Goal: Task Accomplishment & Management: Use online tool/utility

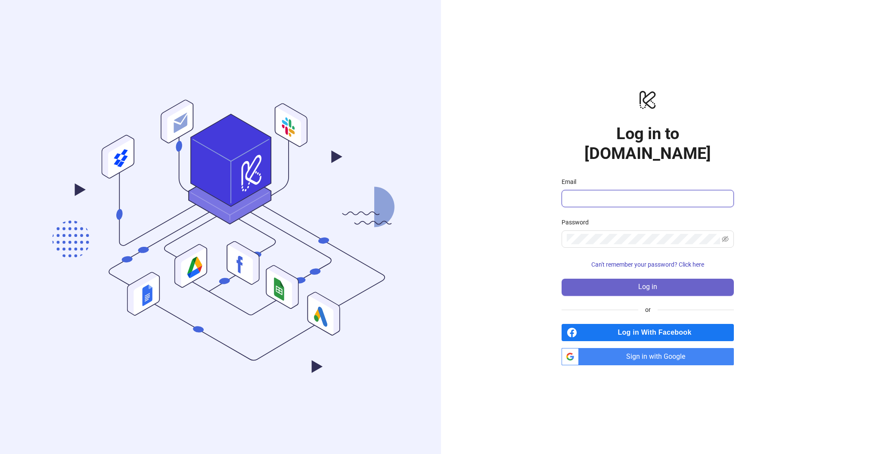
type input "**********"
click at [648, 283] on span "Log in" at bounding box center [647, 287] width 19 height 8
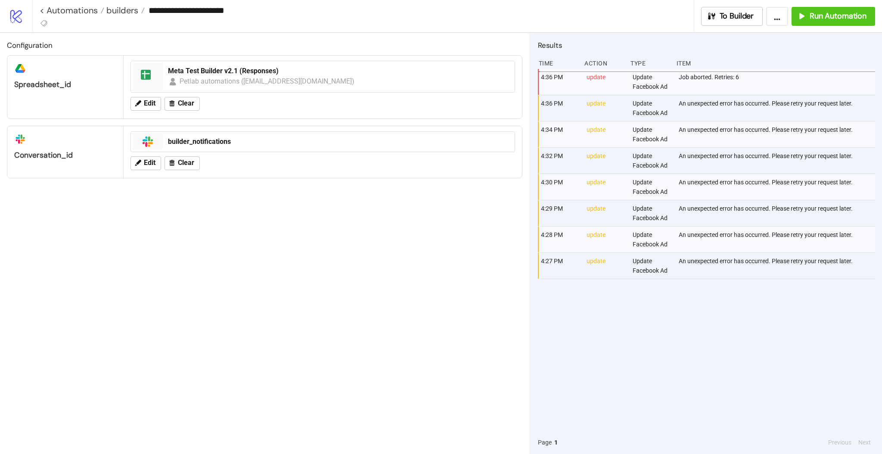
click at [640, 331] on div "4:36 PM update Update Facebook Ad Job aborted. Retries: 6 4:36 PM update Update…" at bounding box center [706, 250] width 337 height 362
click at [748, 18] on span "To Builder" at bounding box center [736, 16] width 34 height 10
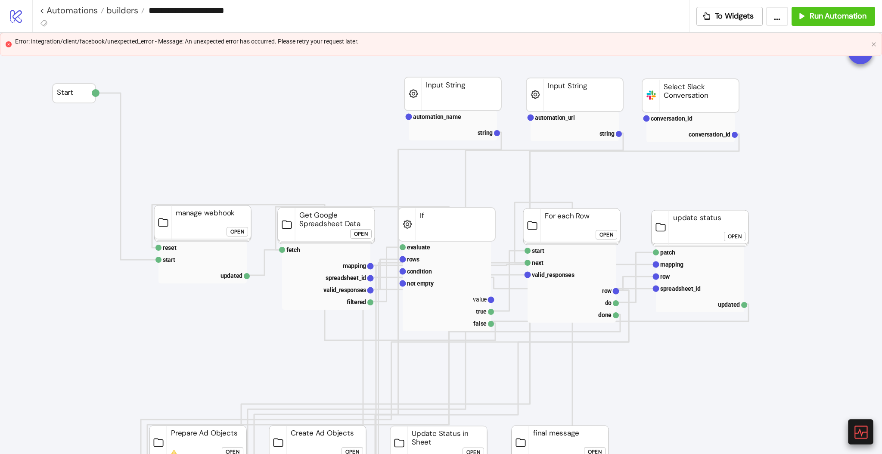
click at [860, 424] on icon at bounding box center [859, 431] width 15 height 15
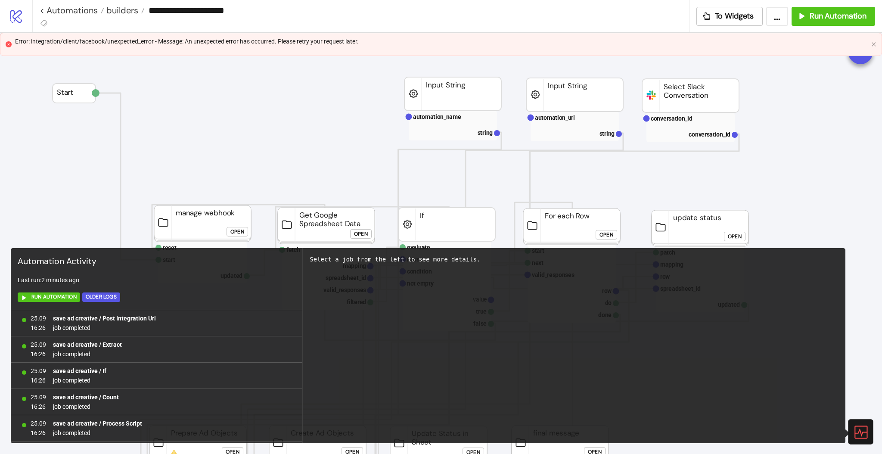
scroll to position [524, 0]
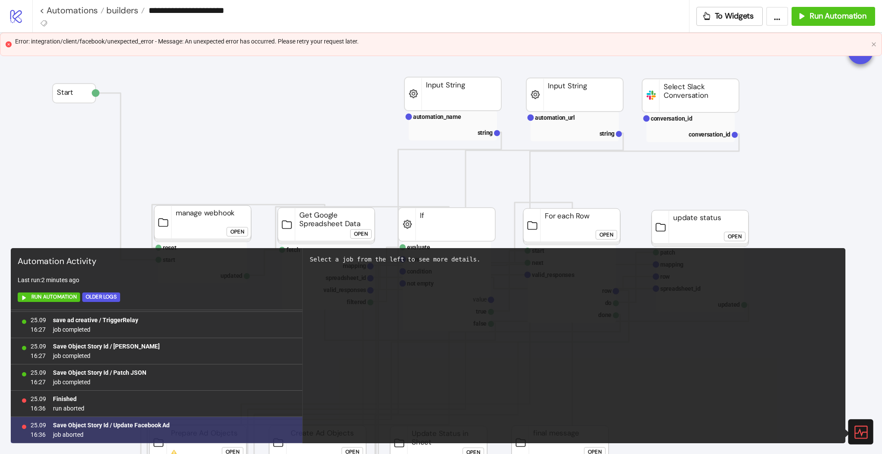
click at [130, 426] on b "Save Object Story Id / Update Facebook Ad" at bounding box center [111, 424] width 117 height 7
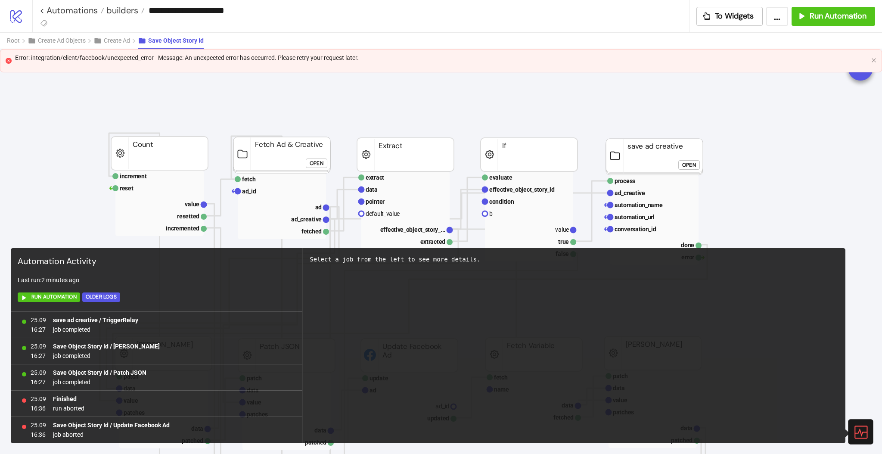
click at [859, 431] on icon at bounding box center [859, 431] width 15 height 15
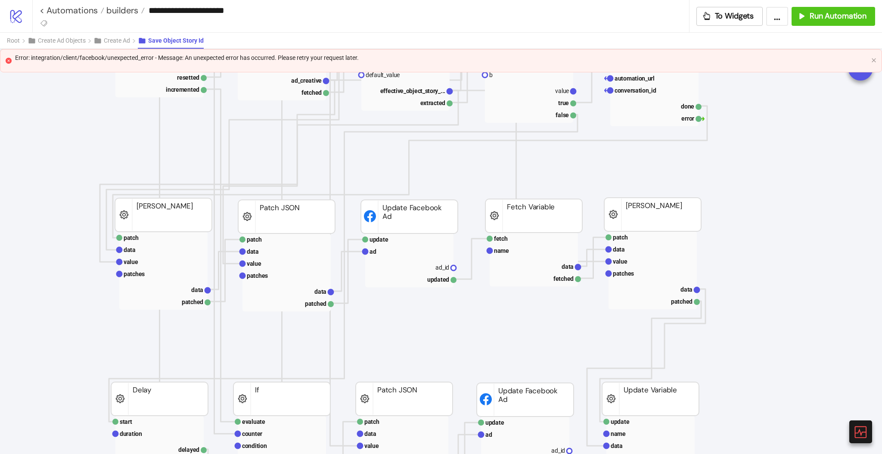
scroll to position [139, 0]
click at [400, 249] on rect at bounding box center [409, 250] width 88 height 12
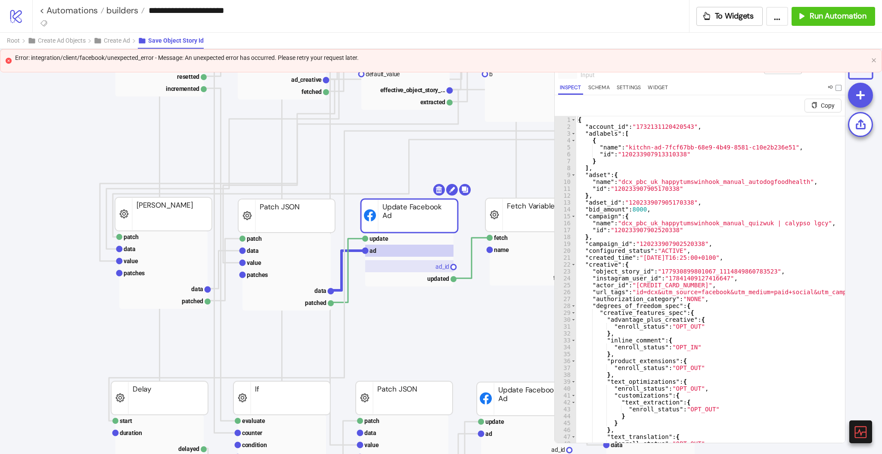
click at [430, 269] on rect at bounding box center [409, 266] width 88 height 12
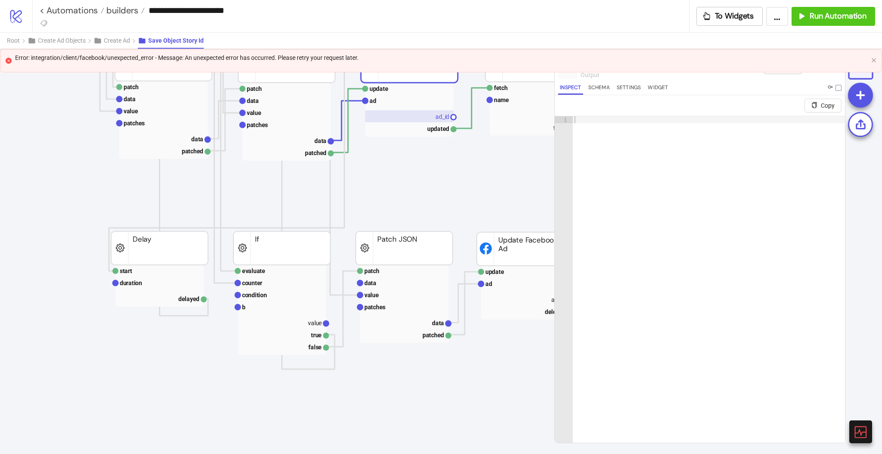
scroll to position [278, 0]
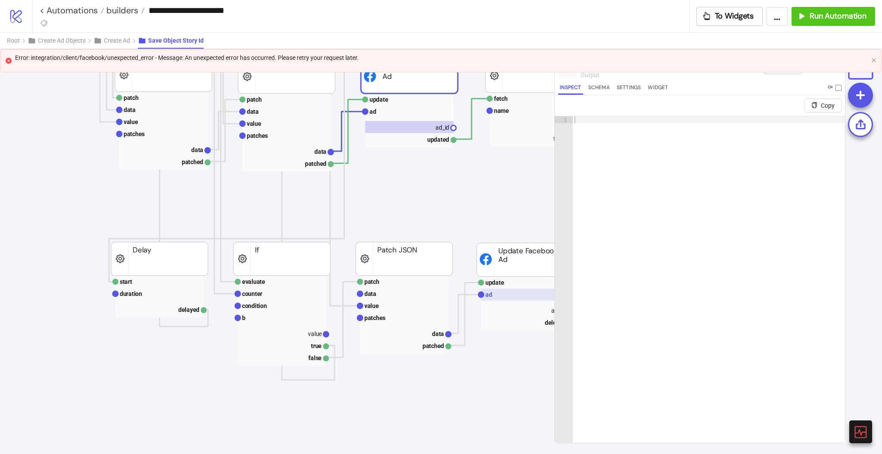
click at [501, 289] on rect at bounding box center [525, 294] width 88 height 12
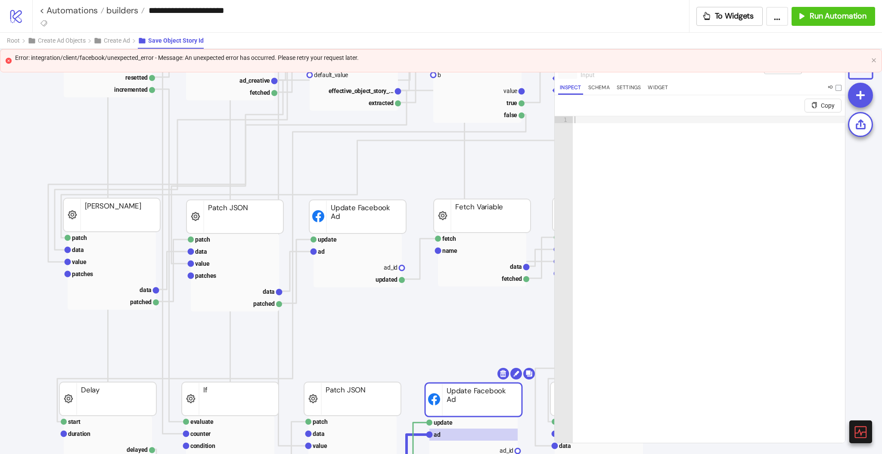
scroll to position [143, 52]
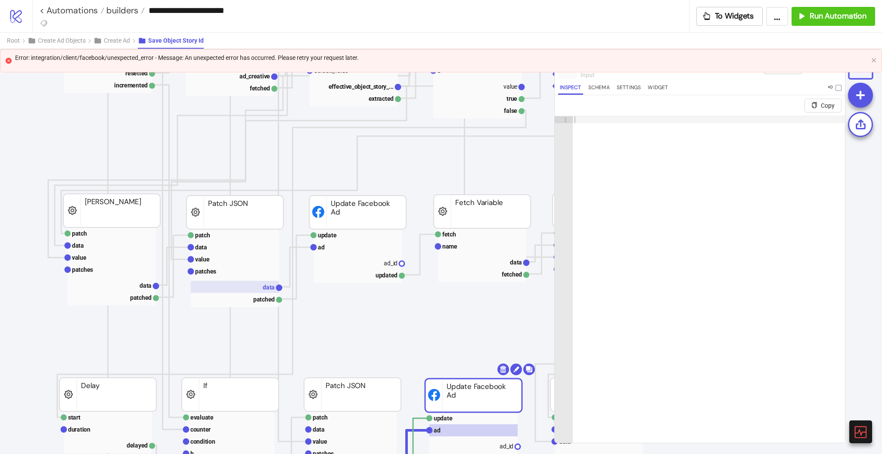
click at [266, 284] on text "data" at bounding box center [269, 287] width 12 height 7
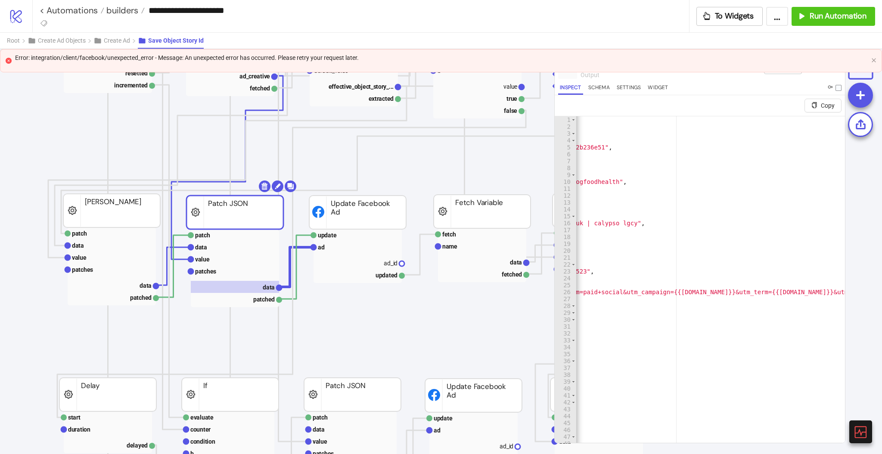
scroll to position [0, 0]
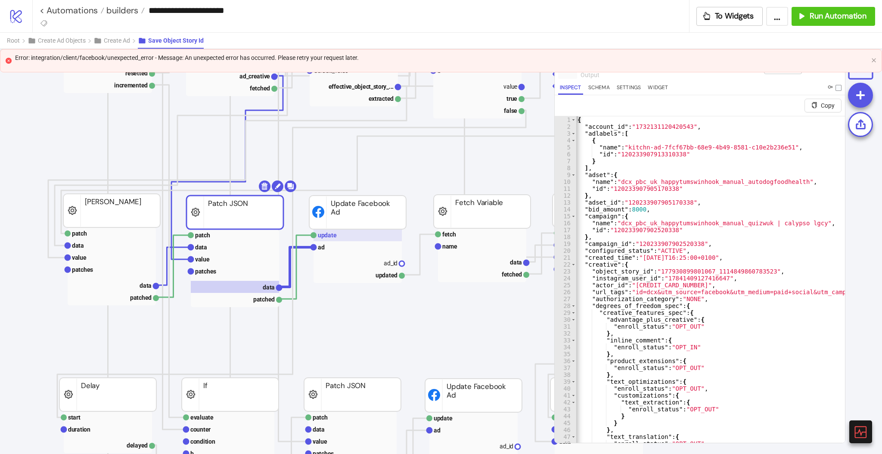
click at [342, 237] on rect at bounding box center [357, 235] width 88 height 12
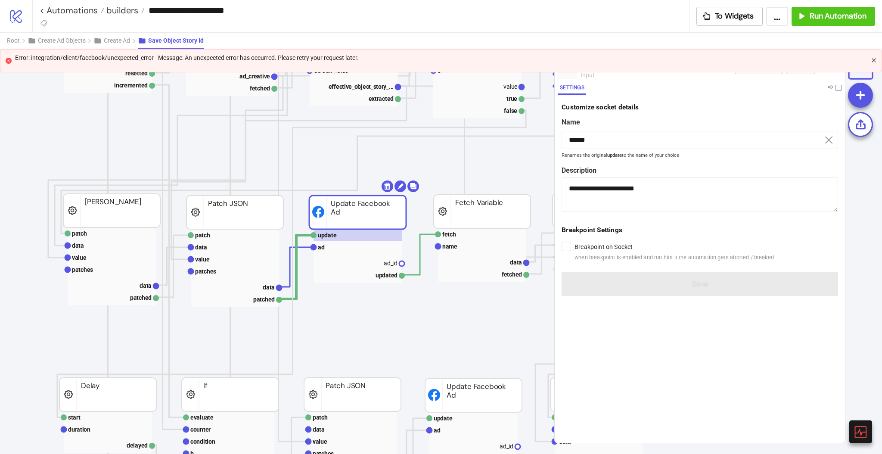
click at [873, 62] on icon "close" at bounding box center [873, 60] width 5 height 5
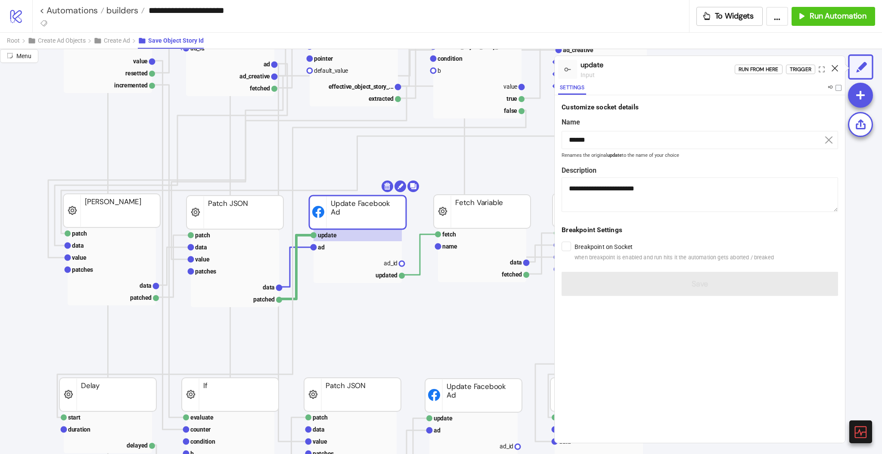
click at [833, 68] on icon at bounding box center [834, 68] width 6 height 6
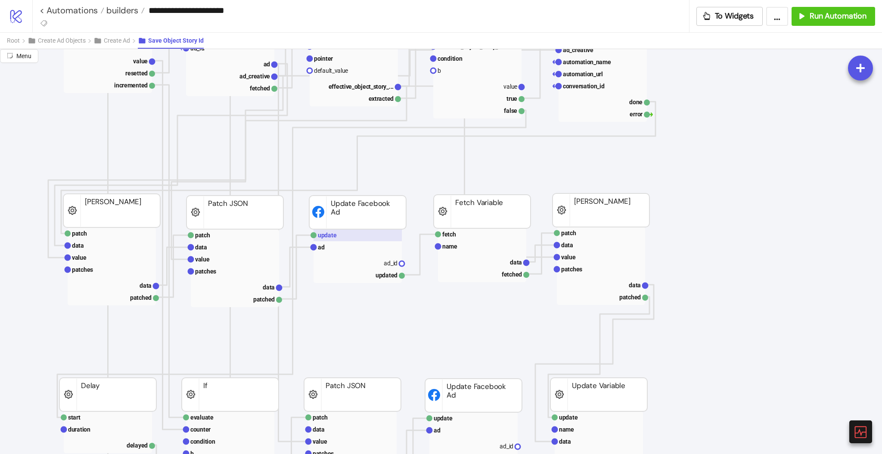
click at [335, 235] on text "update" at bounding box center [327, 235] width 19 height 7
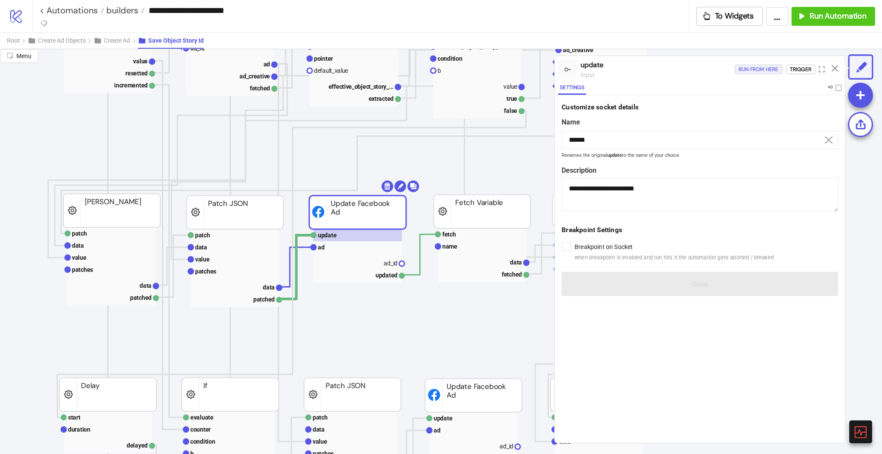
click at [756, 70] on div "Run from here" at bounding box center [758, 70] width 40 height 10
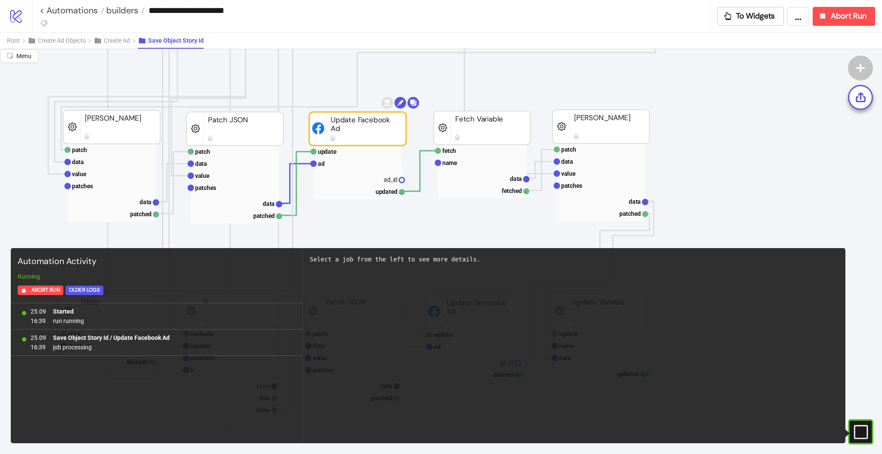
scroll to position [234, 52]
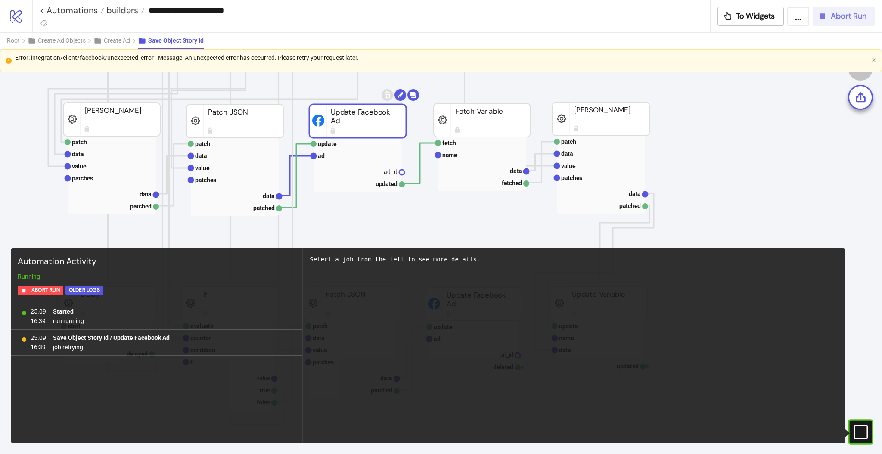
click at [843, 16] on span "Abort Run" at bounding box center [848, 16] width 36 height 10
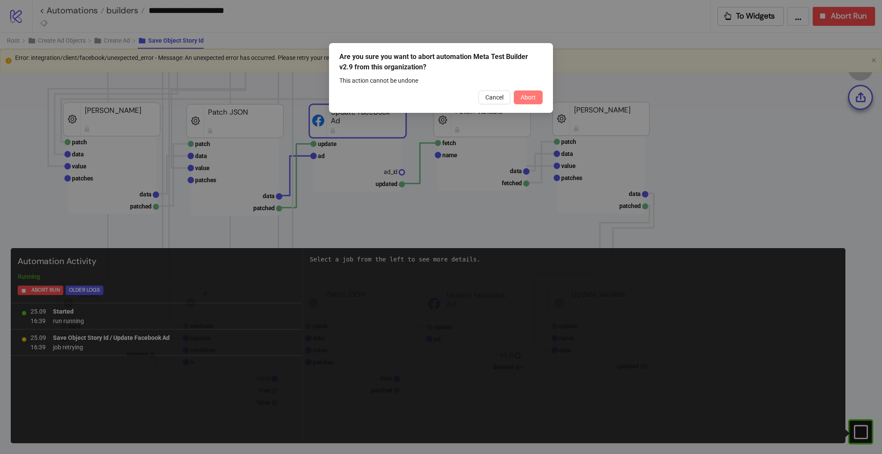
click at [518, 96] on button "Abort" at bounding box center [528, 97] width 29 height 14
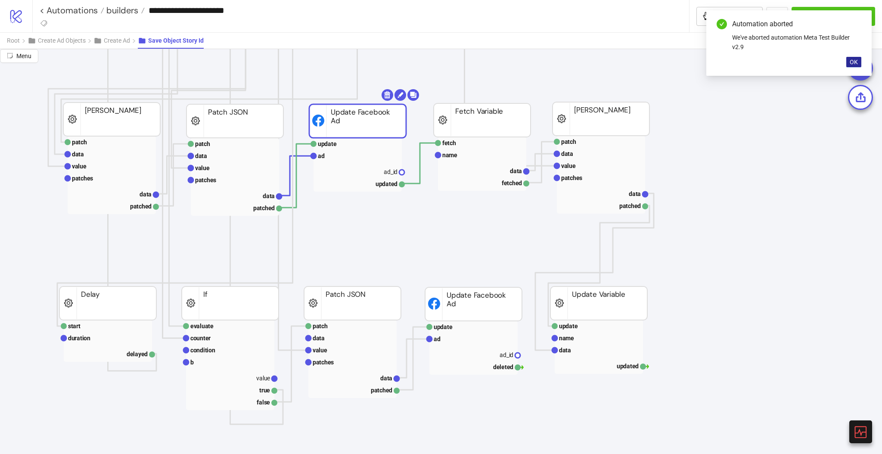
click at [853, 59] on span "OK" at bounding box center [853, 62] width 8 height 7
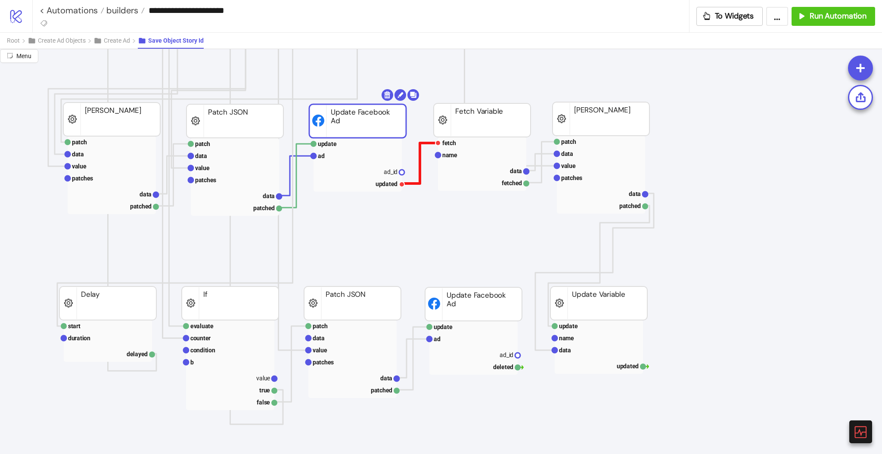
click at [420, 171] on polyline at bounding box center [420, 163] width 36 height 40
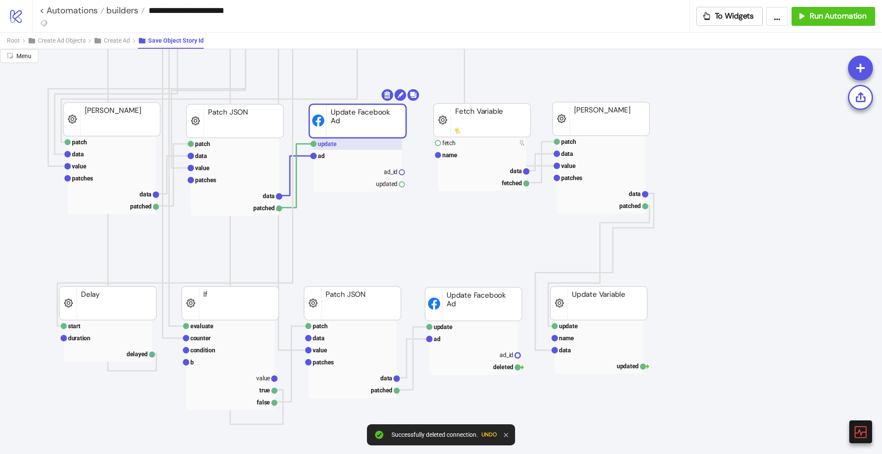
click at [353, 145] on rect at bounding box center [357, 144] width 88 height 12
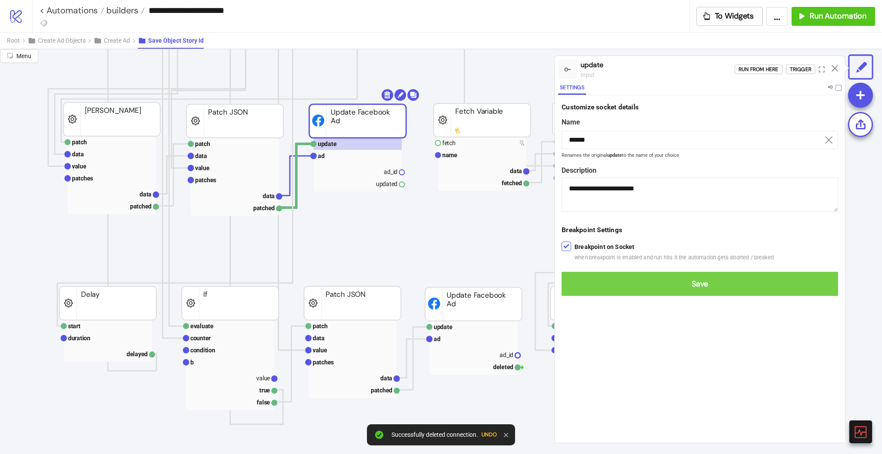
click at [578, 276] on button "Save" at bounding box center [699, 284] width 276 height 24
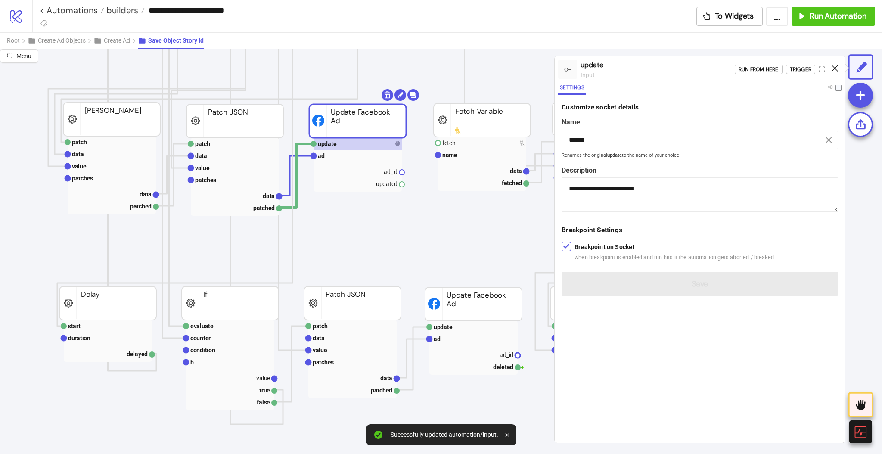
click at [834, 70] on icon at bounding box center [834, 68] width 6 height 6
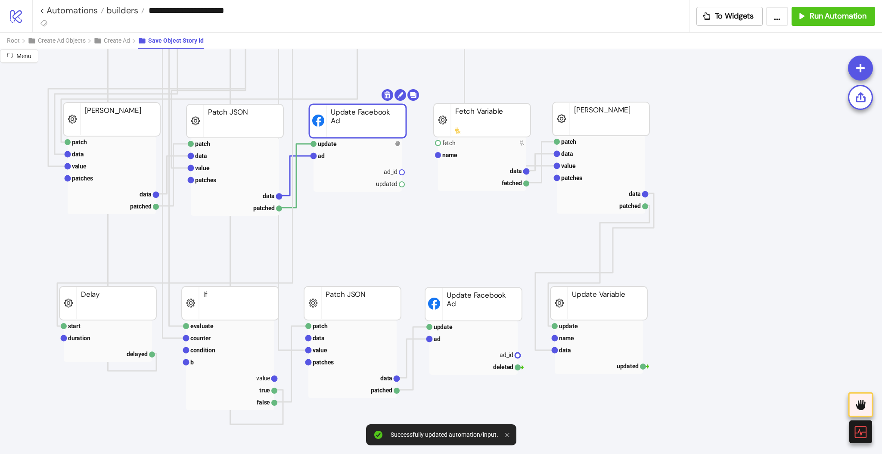
click at [364, 124] on rect at bounding box center [357, 121] width 97 height 34
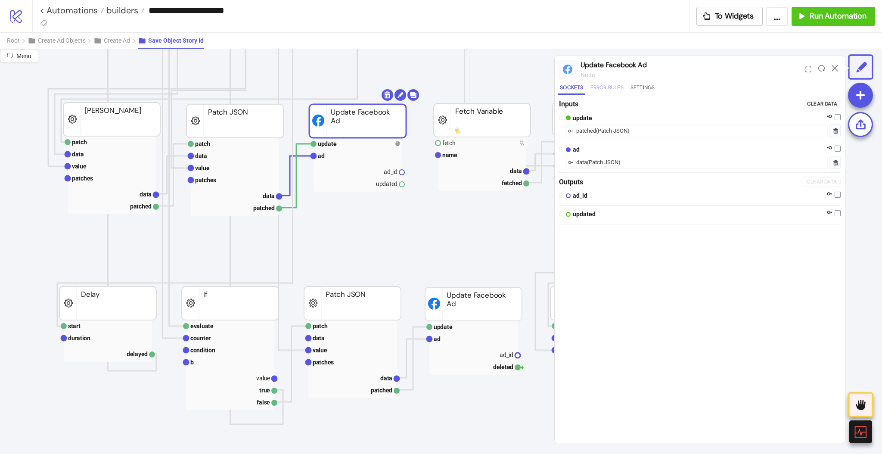
click at [609, 87] on button "Error Rules" at bounding box center [606, 89] width 37 height 12
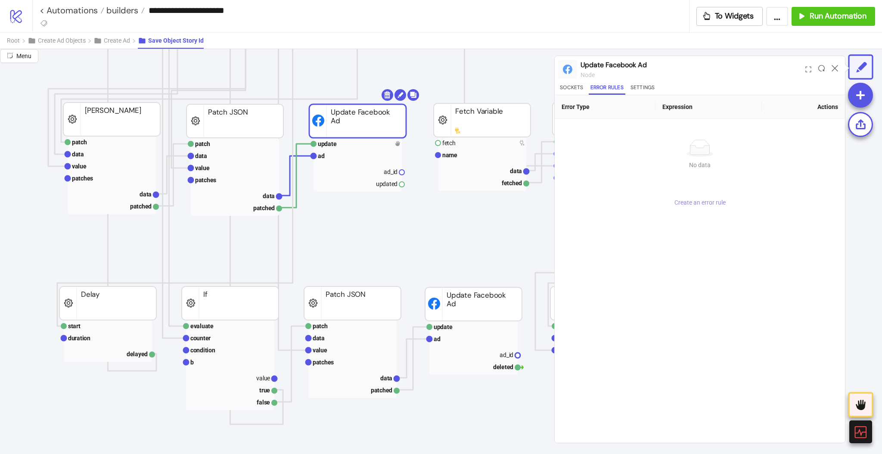
click at [702, 201] on span "Create an error rule" at bounding box center [699, 202] width 51 height 7
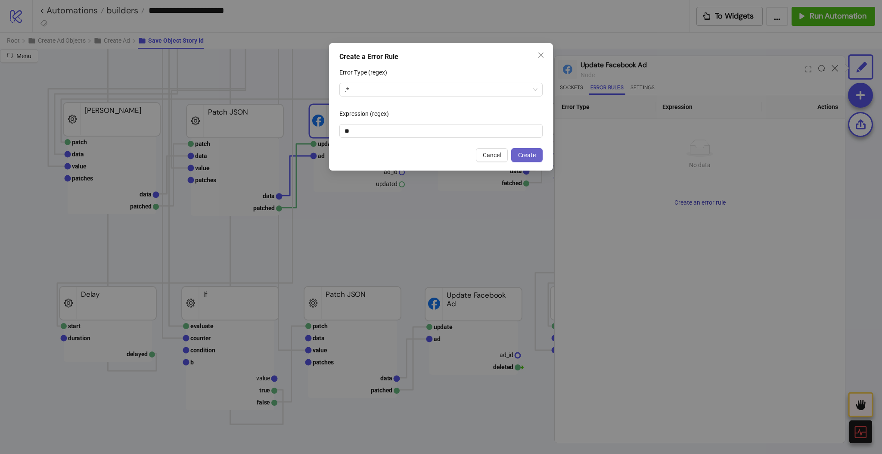
click at [520, 154] on span "Create" at bounding box center [527, 155] width 18 height 7
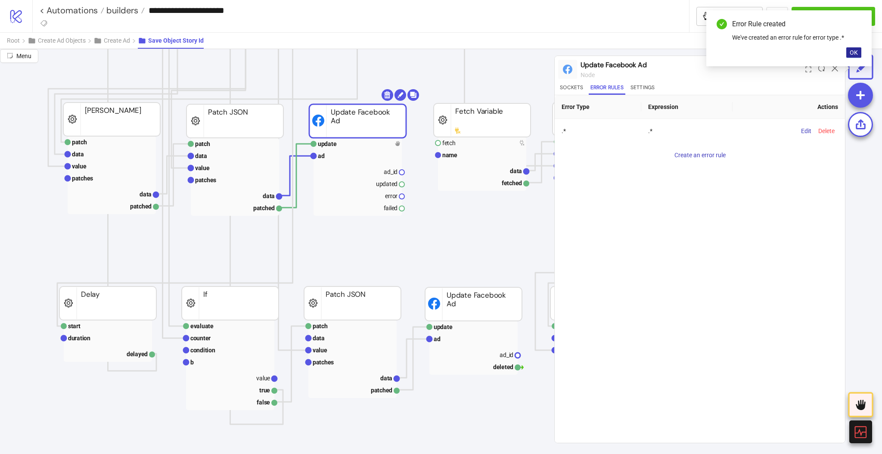
click at [851, 52] on span "OK" at bounding box center [853, 52] width 8 height 7
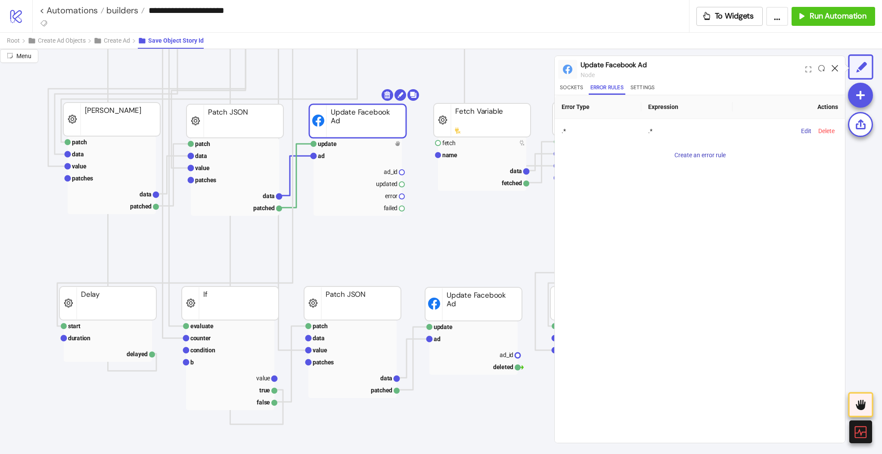
click at [834, 68] on icon at bounding box center [834, 68] width 6 height 6
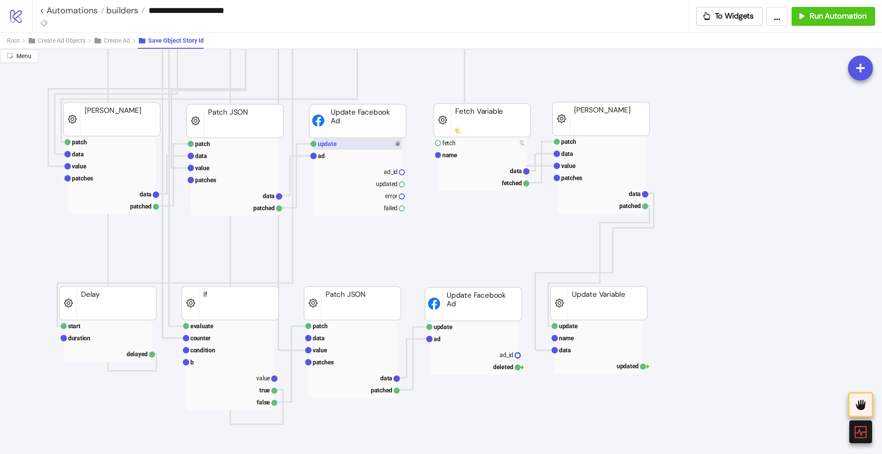
click at [361, 141] on rect at bounding box center [357, 144] width 88 height 12
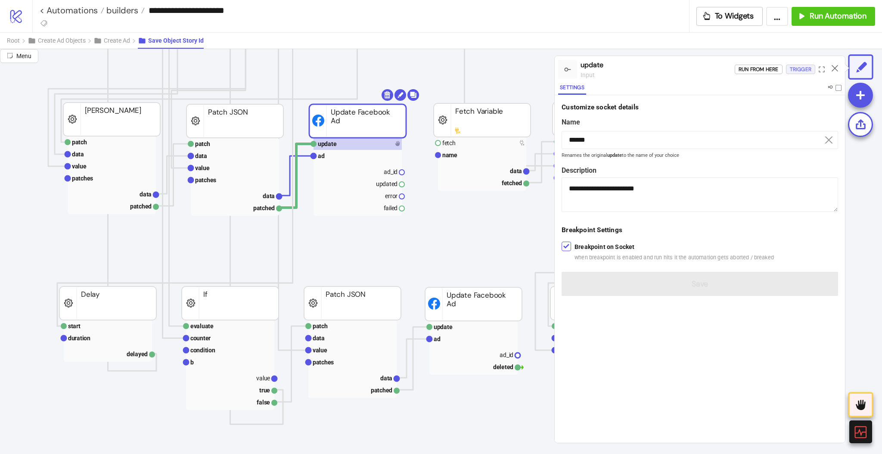
click at [790, 74] on div "Trigger" at bounding box center [800, 70] width 22 height 10
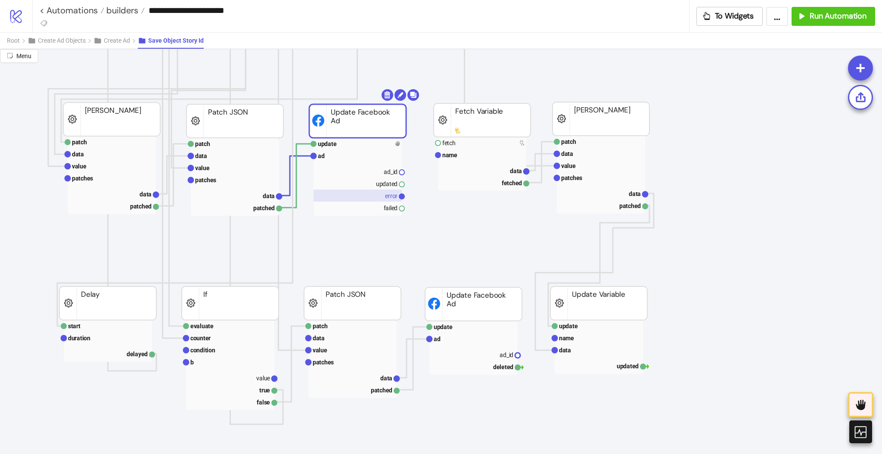
click at [375, 200] on rect at bounding box center [357, 195] width 88 height 12
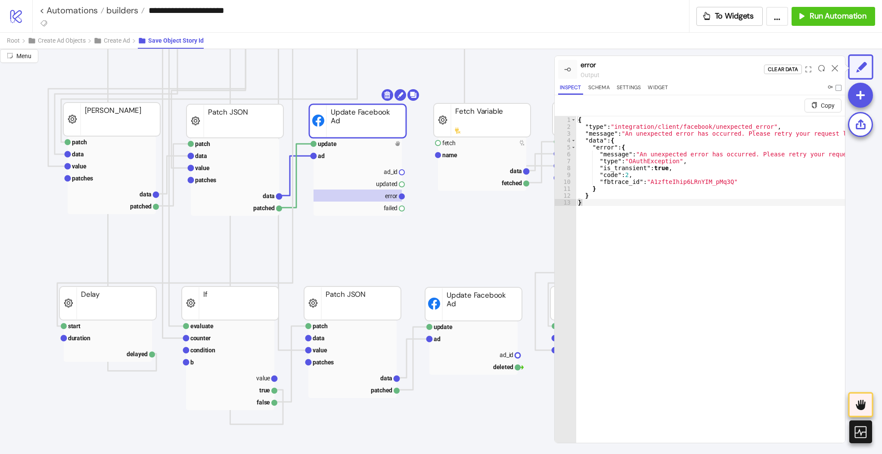
click at [738, 248] on div "{ "type" : "integration/client/facebook/unexpected_error" , "message" : "An une…" at bounding box center [733, 297] width 314 height 362
type textarea "* *"
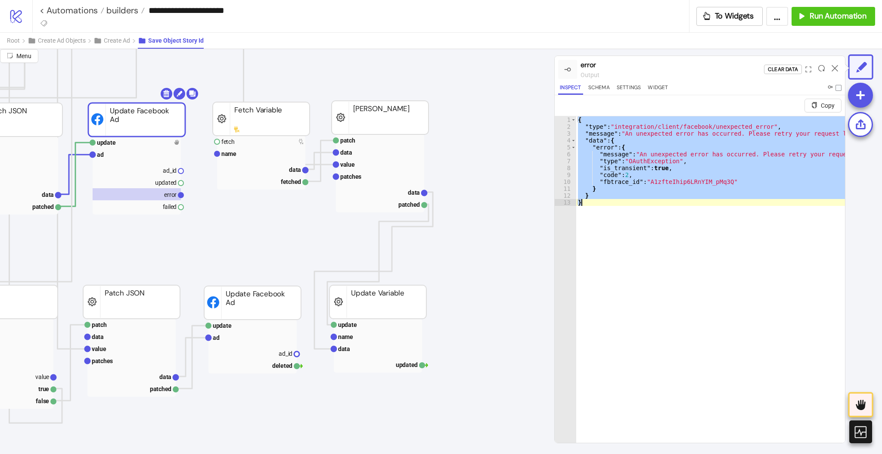
scroll to position [235, 275]
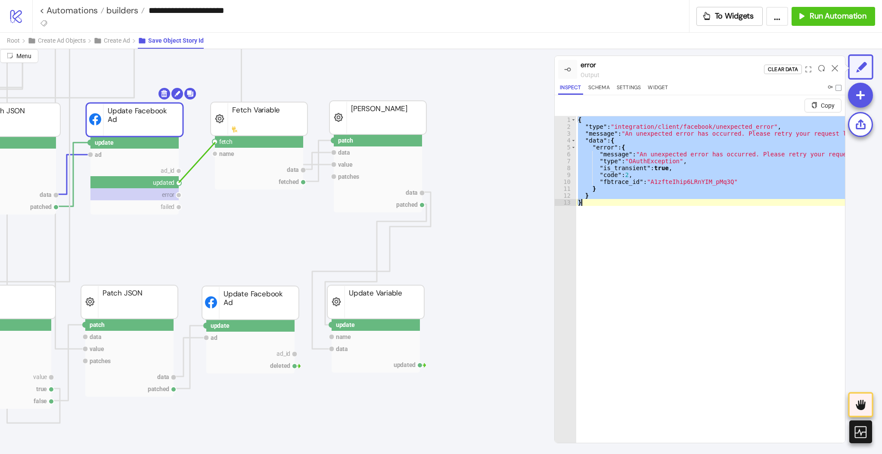
drag, startPoint x: 179, startPoint y: 182, endPoint x: 215, endPoint y: 142, distance: 53.7
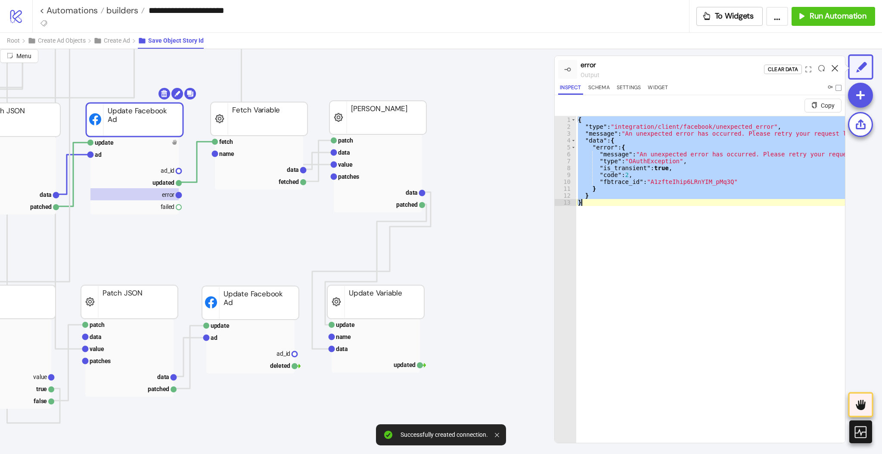
click at [835, 68] on icon at bounding box center [834, 68] width 6 height 6
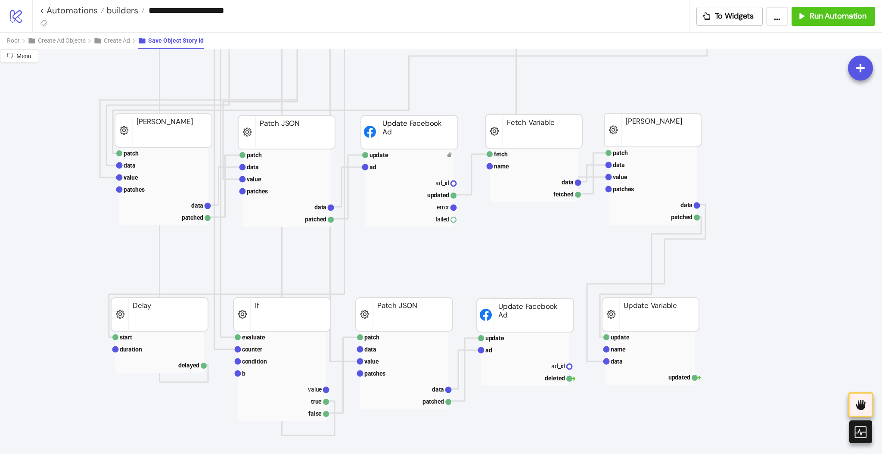
scroll to position [223, 49]
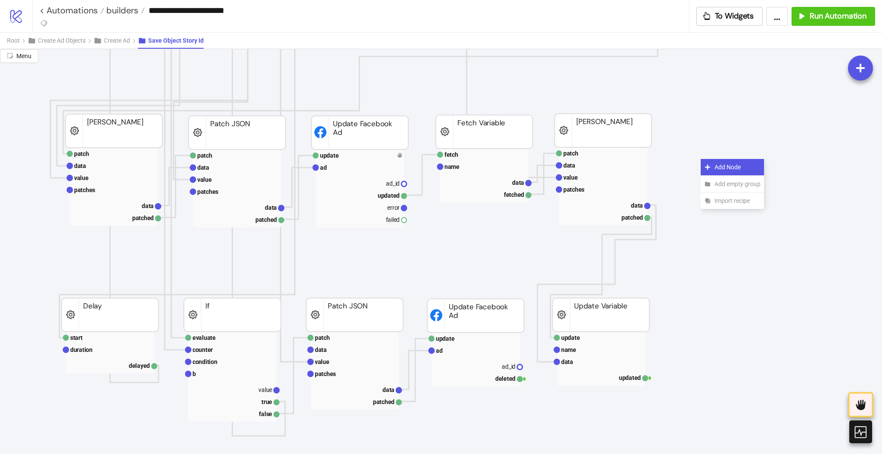
click at [710, 168] on icon at bounding box center [707, 166] width 7 height 7
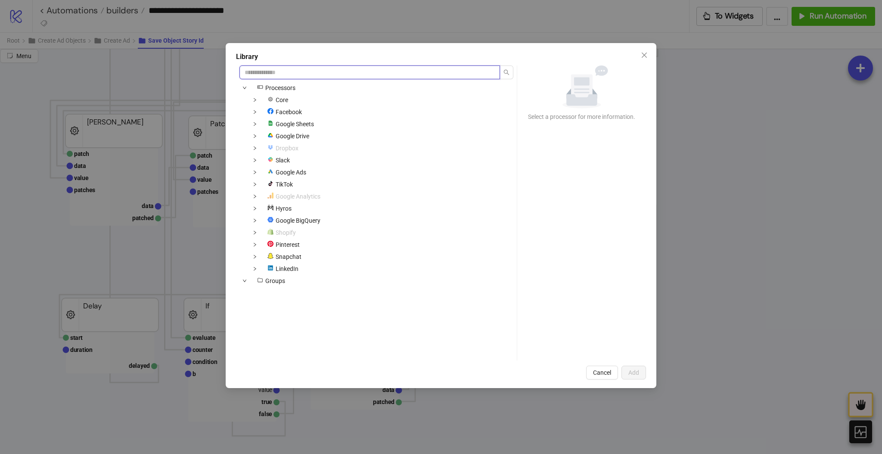
click at [376, 72] on input "search" at bounding box center [369, 72] width 260 height 14
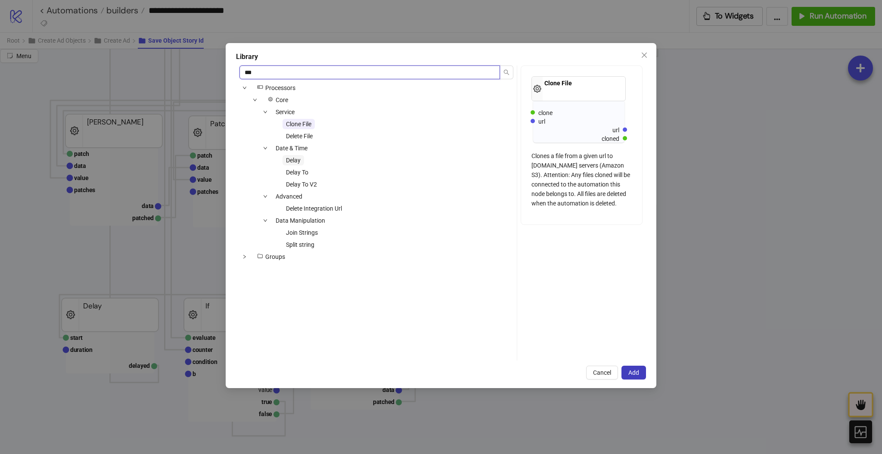
type input "***"
click at [297, 157] on span "Delay" at bounding box center [293, 160] width 15 height 7
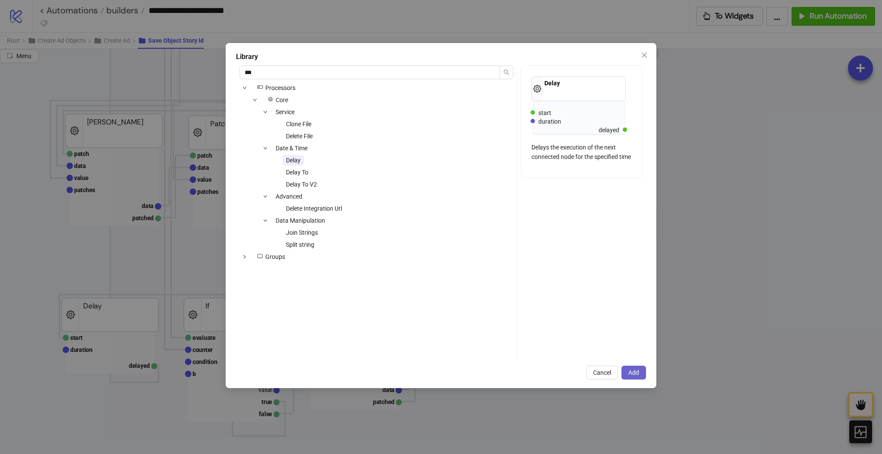
click at [634, 373] on span "Add" at bounding box center [633, 372] width 11 height 7
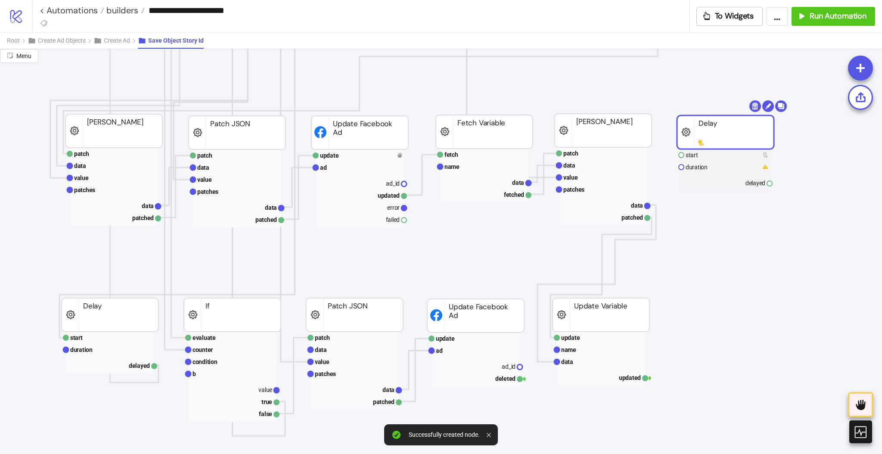
drag, startPoint x: 731, startPoint y: 174, endPoint x: 708, endPoint y: 131, distance: 49.1
click at [708, 131] on rect at bounding box center [725, 132] width 97 height 34
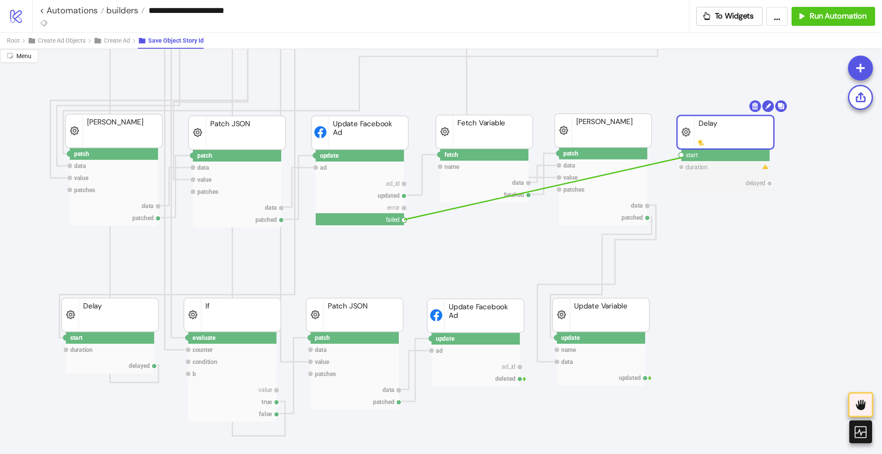
drag, startPoint x: 404, startPoint y: 218, endPoint x: 682, endPoint y: 157, distance: 284.2
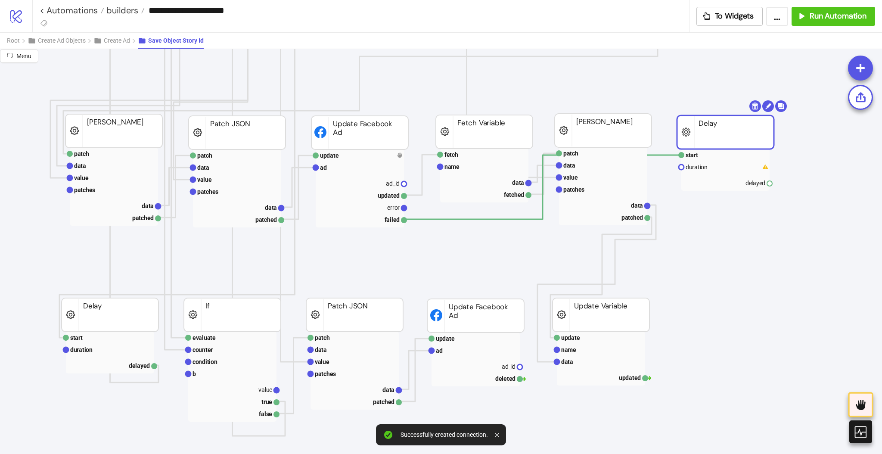
click at [769, 183] on circle at bounding box center [769, 183] width 5 height 5
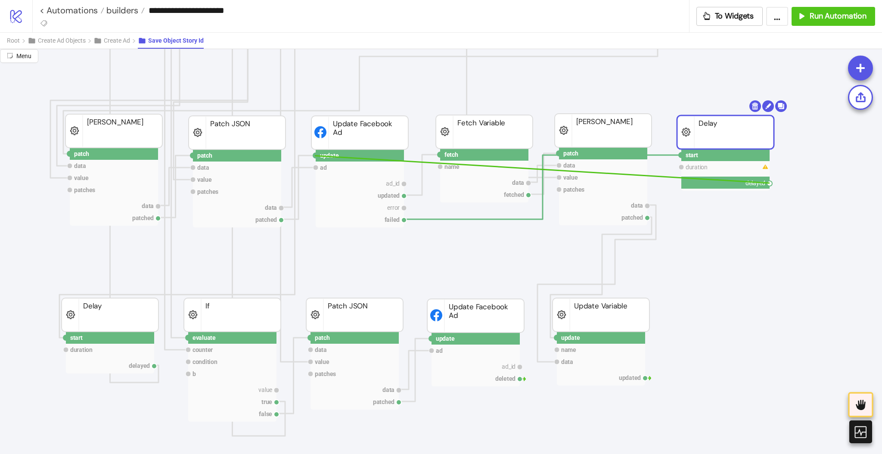
drag, startPoint x: 770, startPoint y: 183, endPoint x: 315, endPoint y: 155, distance: 455.8
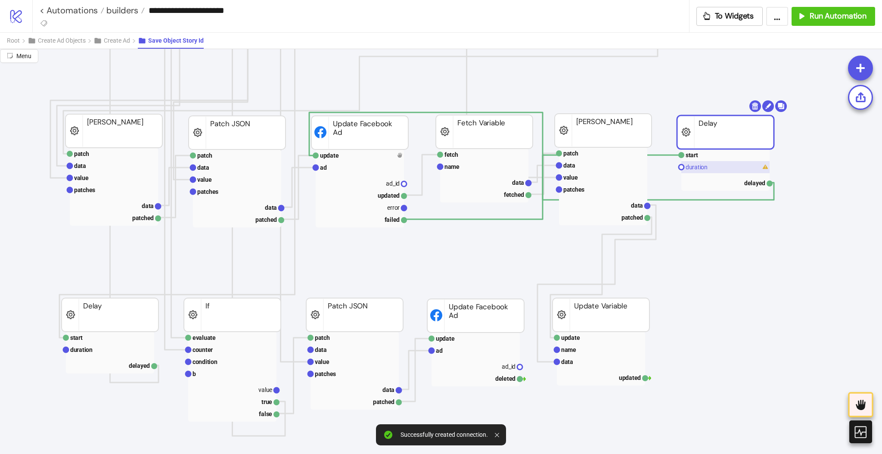
click at [715, 164] on rect at bounding box center [725, 167] width 88 height 12
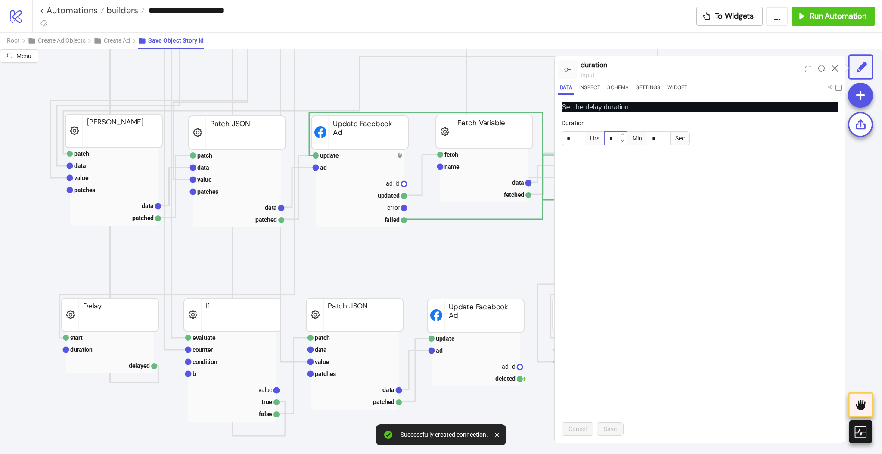
click at [620, 137] on span "Decrease Value" at bounding box center [621, 141] width 9 height 8
click at [622, 138] on span "Increase Value" at bounding box center [621, 136] width 9 height 8
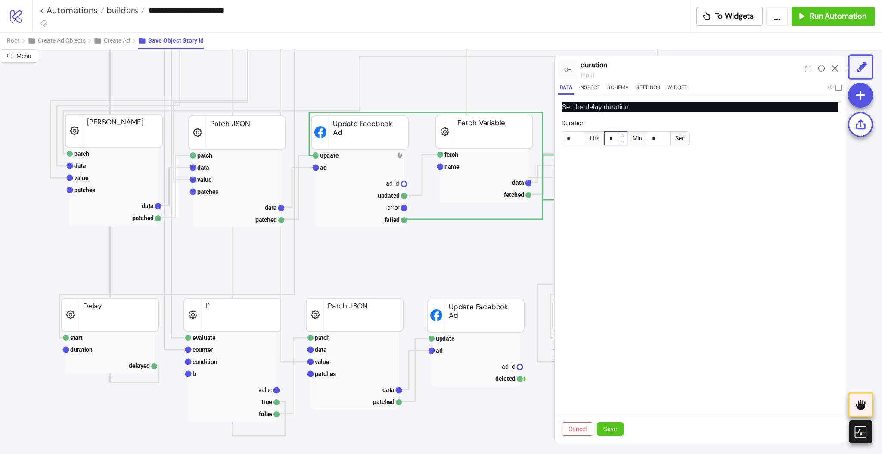
click at [622, 138] on span "Increase Value" at bounding box center [621, 136] width 9 height 8
type input "*"
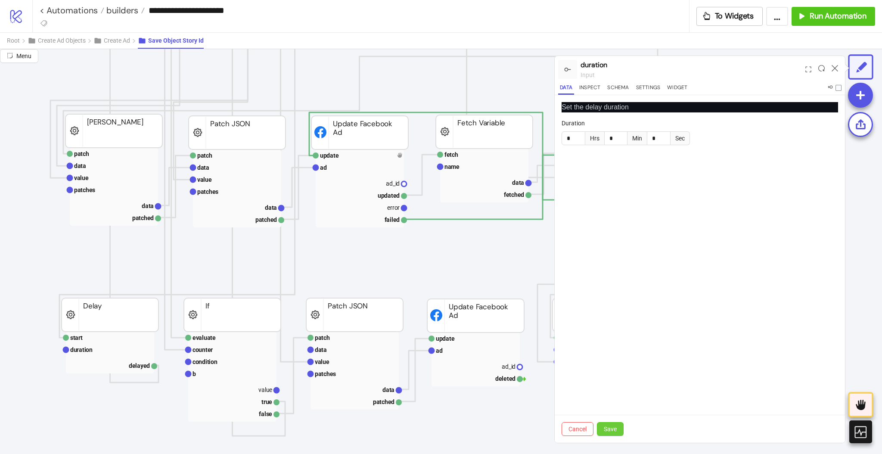
click at [611, 429] on span "Save" at bounding box center [609, 428] width 13 height 7
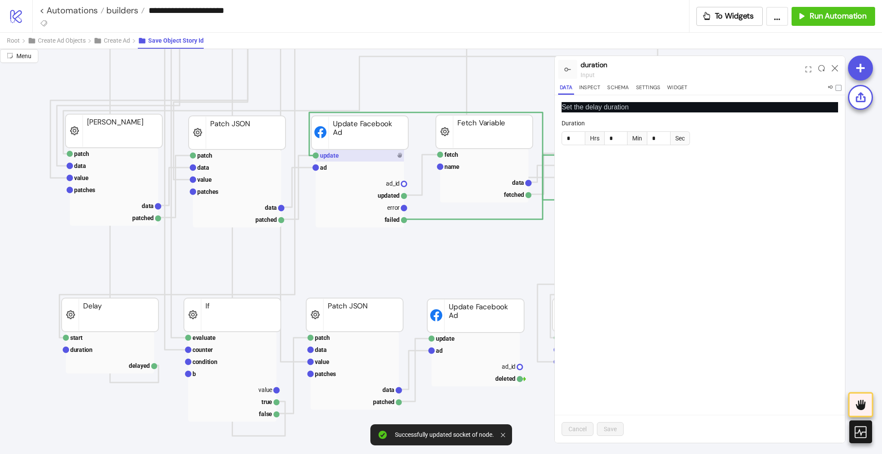
click at [350, 160] on rect at bounding box center [360, 155] width 88 height 12
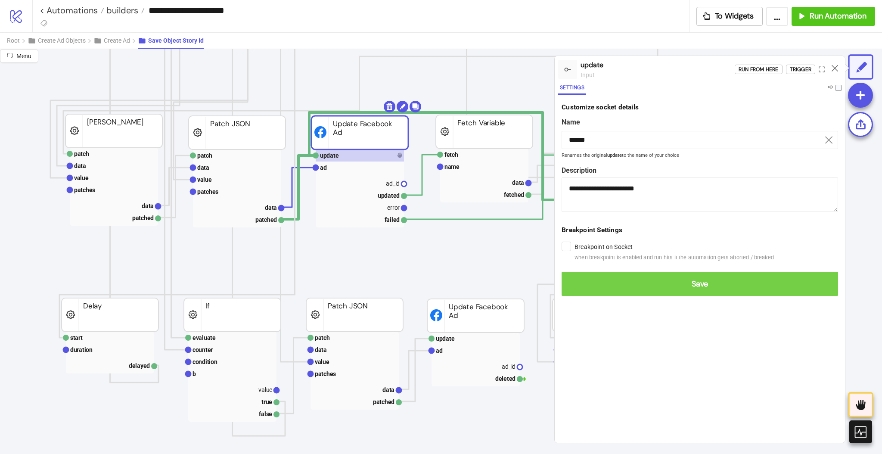
click at [581, 283] on span "Save" at bounding box center [699, 284] width 263 height 10
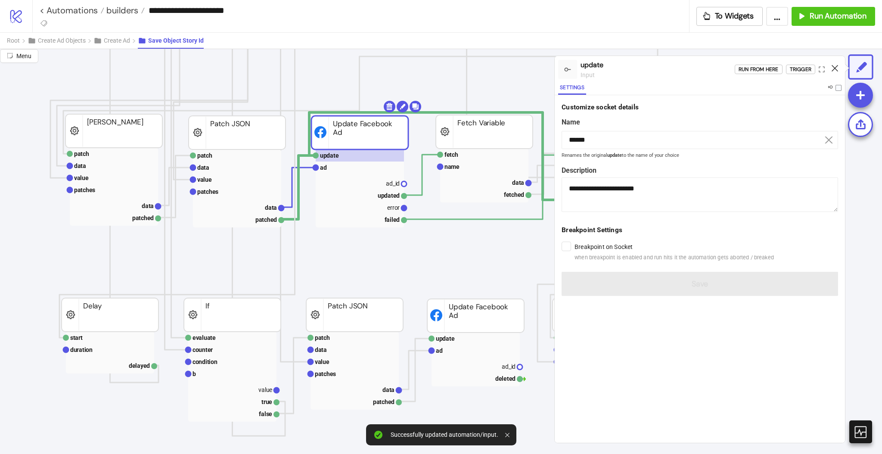
click at [834, 67] on icon at bounding box center [834, 68] width 6 height 6
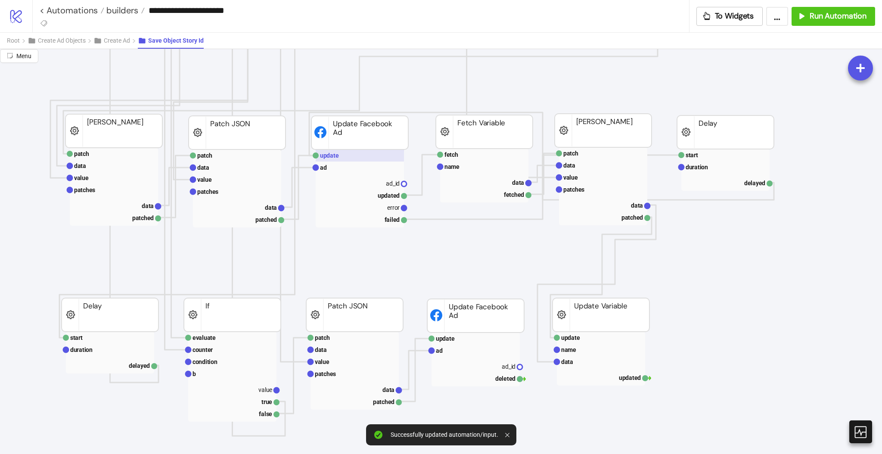
click at [335, 155] on text "update" at bounding box center [329, 155] width 19 height 7
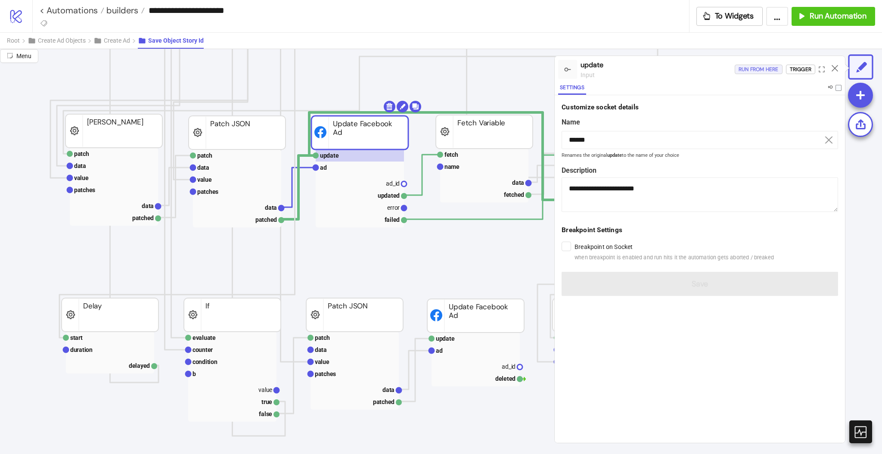
click at [759, 69] on div "Run from here" at bounding box center [758, 70] width 40 height 10
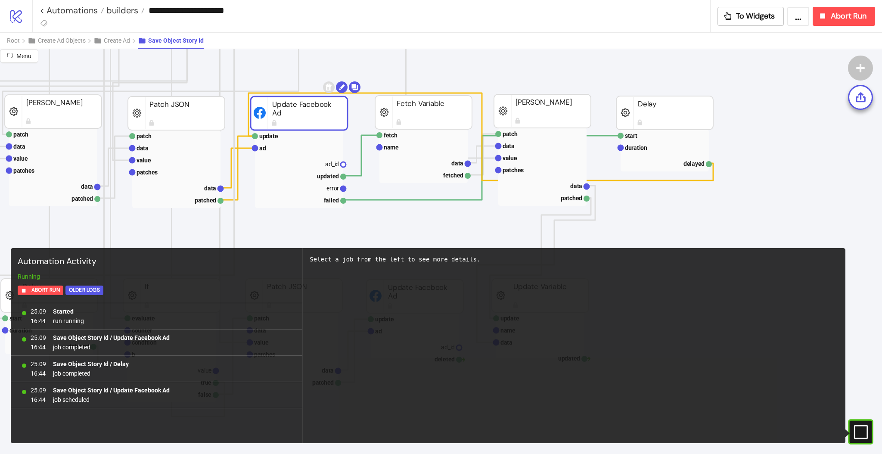
scroll to position [244, 110]
click at [128, 9] on span "builders" at bounding box center [121, 10] width 34 height 11
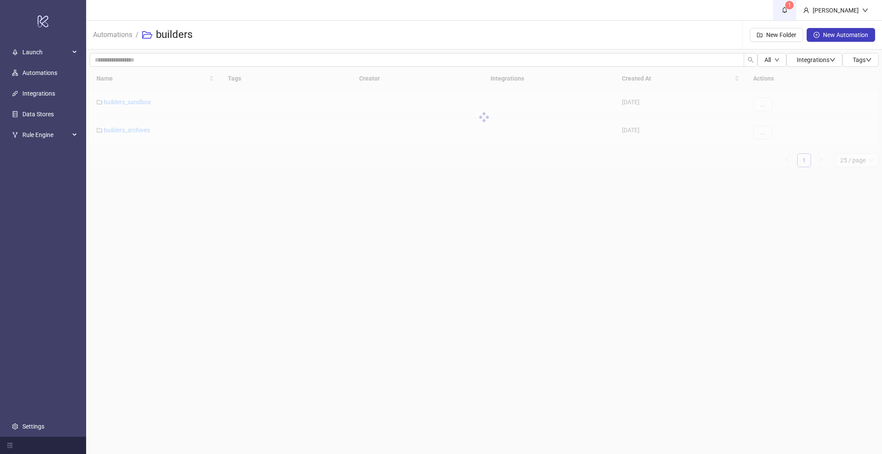
click at [787, 9] on icon "bell" at bounding box center [784, 10] width 6 height 6
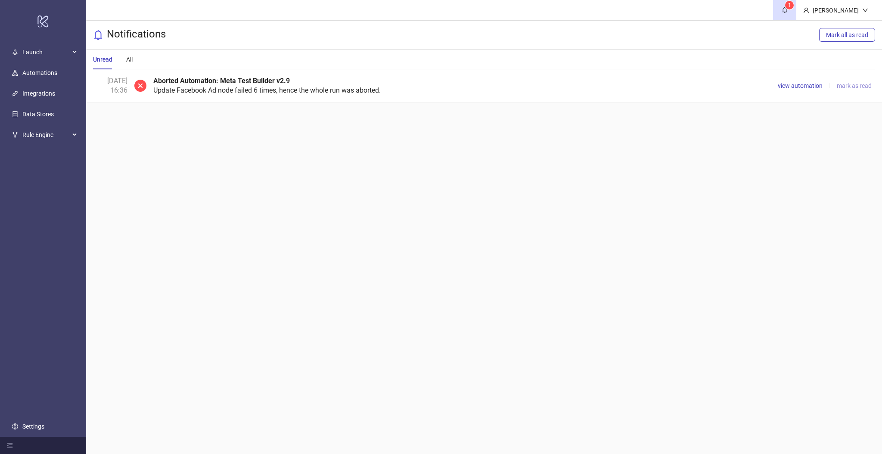
click at [852, 84] on span "mark as read" at bounding box center [853, 85] width 35 height 7
